Goal: Task Accomplishment & Management: Manage account settings

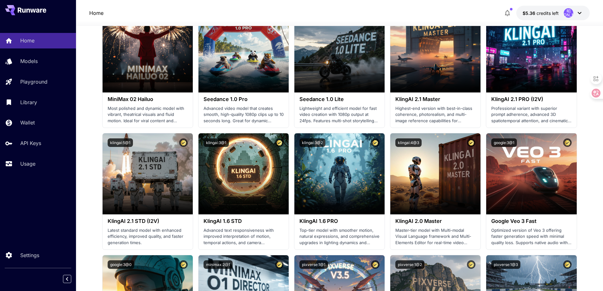
scroll to position [253, 0]
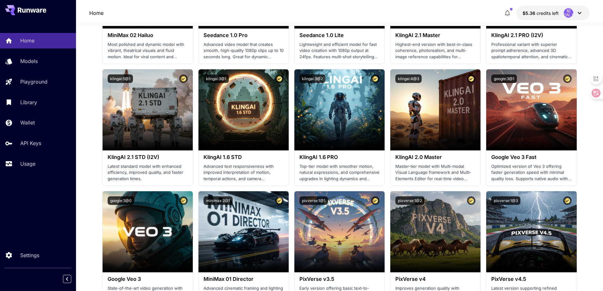
click at [535, 12] on span "$5.36" at bounding box center [530, 12] width 14 height 5
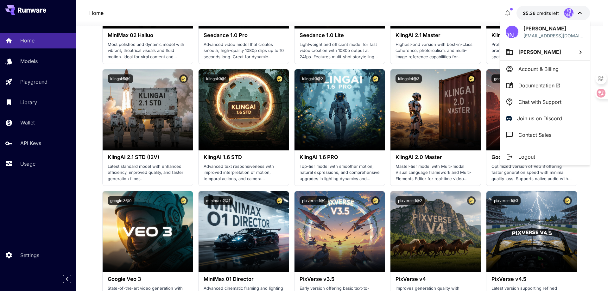
click at [36, 126] on div at bounding box center [304, 145] width 608 height 291
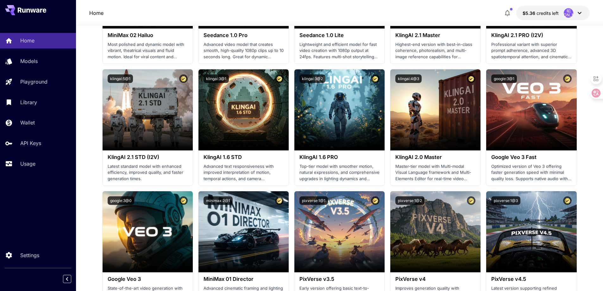
click at [34, 119] on div "昭[PERSON_NAME] 潘 [EMAIL_ADDRESS][DOMAIN_NAME] [PERSON_NAME] Account & Billing D…" at bounding box center [50, 145] width 101 height 291
click at [22, 123] on p "Wallet" at bounding box center [29, 123] width 15 height 8
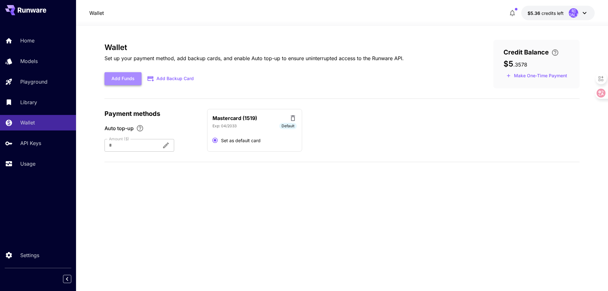
click at [132, 81] on button "Add Funds" at bounding box center [123, 78] width 37 height 13
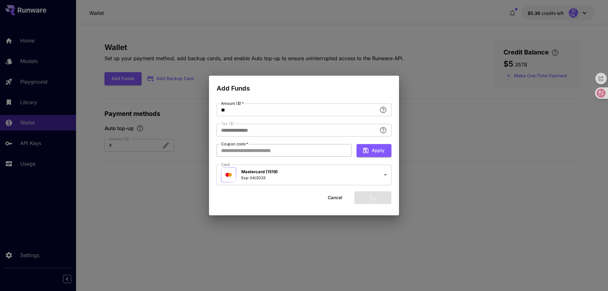
type input "****"
click at [378, 153] on button "Apply" at bounding box center [374, 150] width 35 height 13
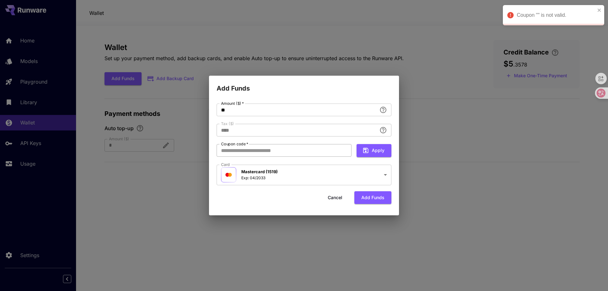
click at [293, 155] on input "Coupon code   *" at bounding box center [284, 150] width 135 height 13
click at [298, 152] on input "Coupon code   *" at bounding box center [284, 150] width 135 height 13
click at [386, 200] on button "Add funds" at bounding box center [372, 197] width 37 height 13
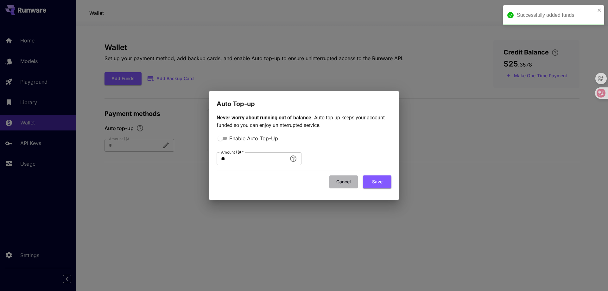
click at [344, 179] on button "Cancel" at bounding box center [343, 181] width 29 height 13
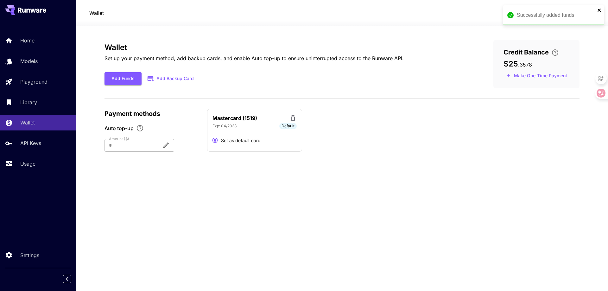
click at [597, 9] on icon "close" at bounding box center [599, 10] width 4 height 5
